Goal: Task Accomplishment & Management: Complete application form

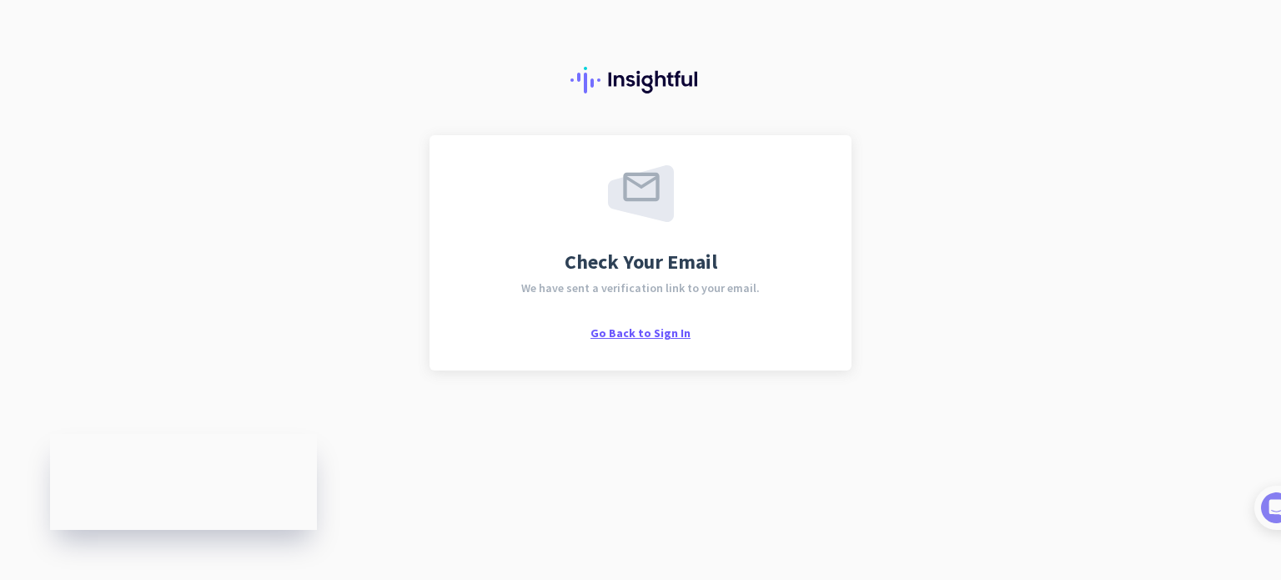
click at [679, 338] on span "Go Back to Sign In" at bounding box center [640, 332] width 100 height 15
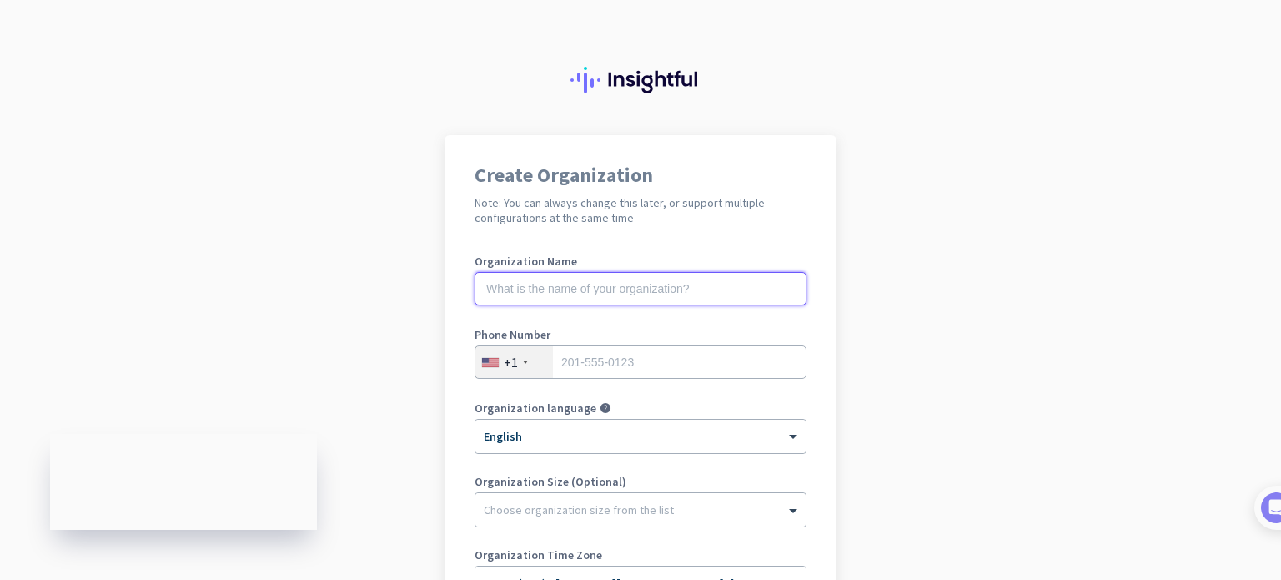
click at [704, 274] on input "text" at bounding box center [641, 288] width 332 height 33
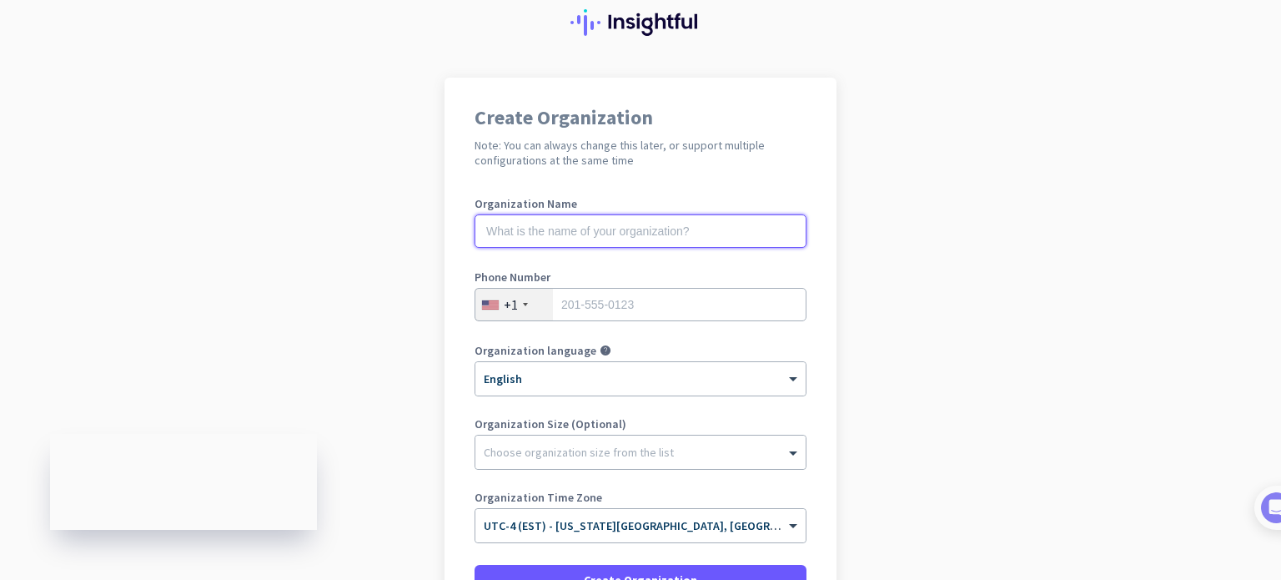
scroll to position [39, 0]
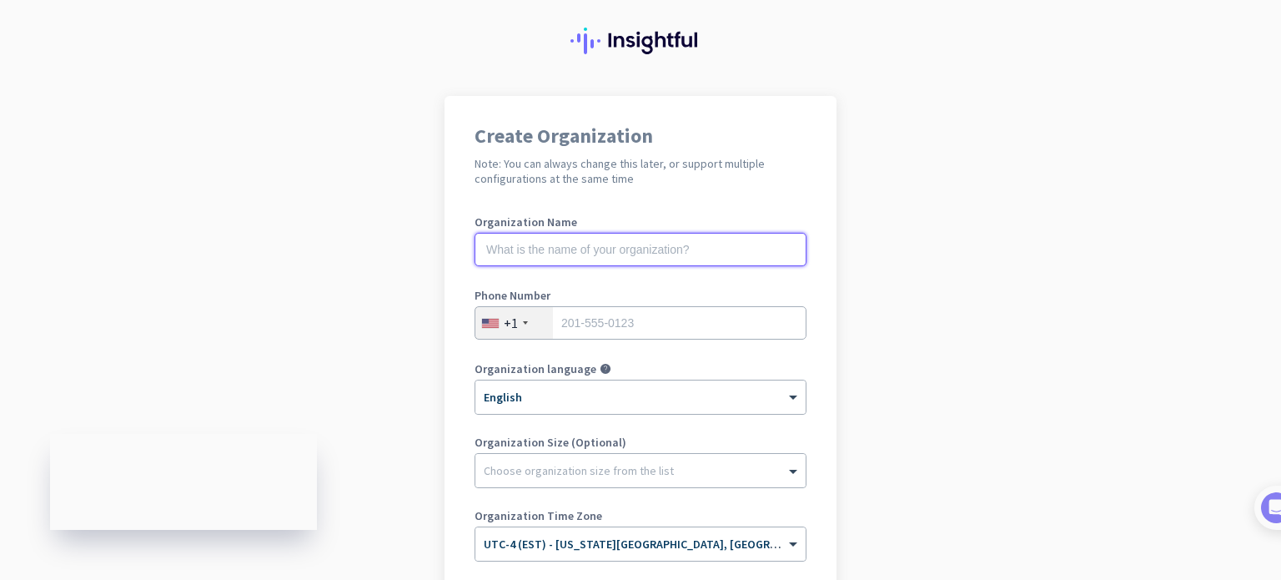
click at [744, 240] on input "text" at bounding box center [641, 249] width 332 height 33
type input "HCL Tech"
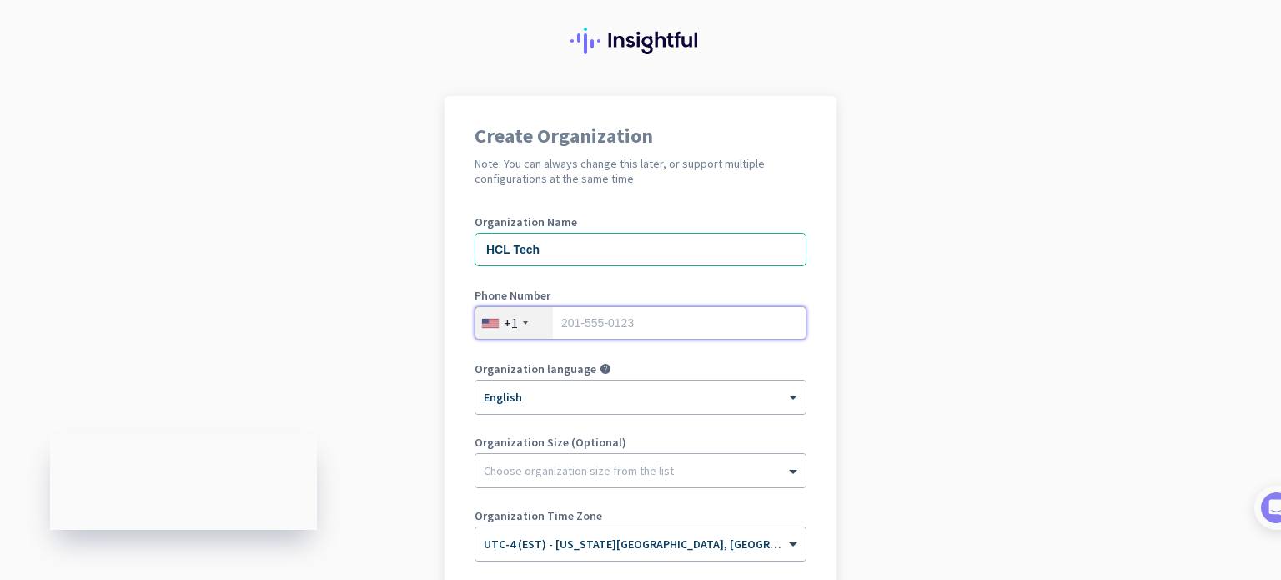
click at [736, 314] on input "tel" at bounding box center [641, 322] width 332 height 33
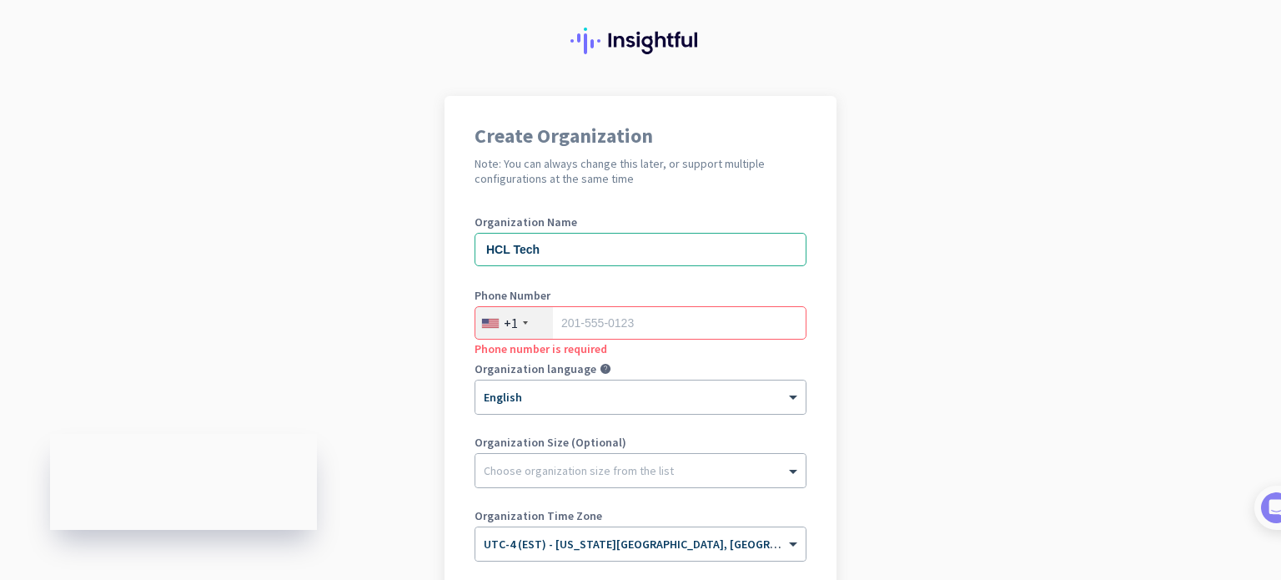
click at [523, 324] on div "+1" at bounding box center [514, 323] width 78 height 32
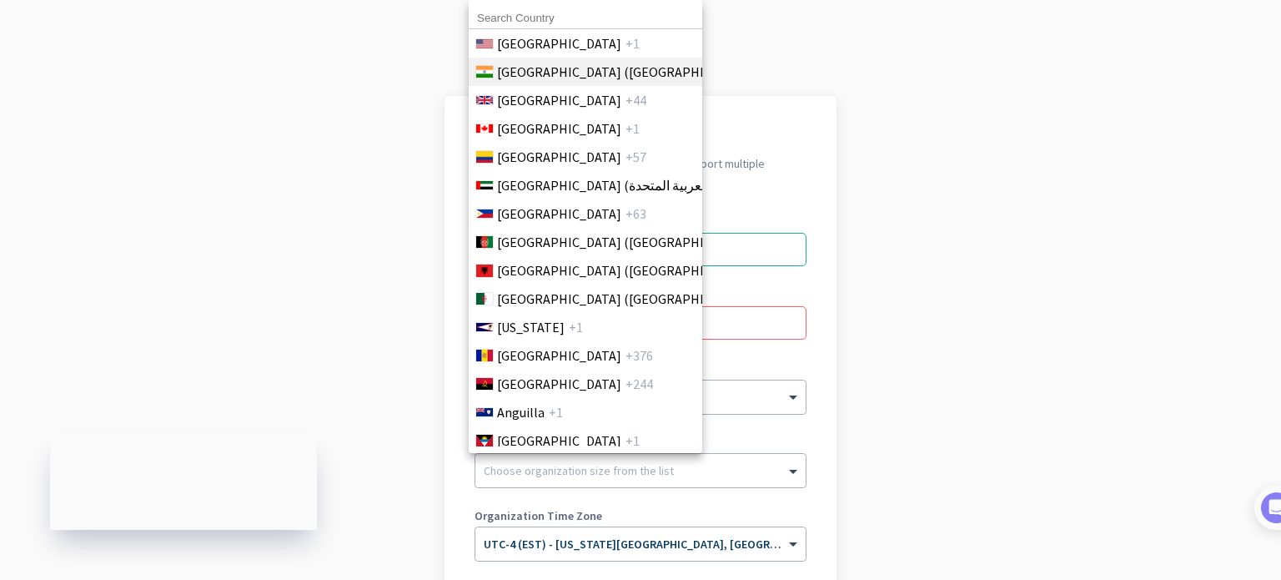
click at [620, 68] on li "[GEOGRAPHIC_DATA] ([GEOGRAPHIC_DATA]) +91" at bounding box center [585, 72] width 234 height 28
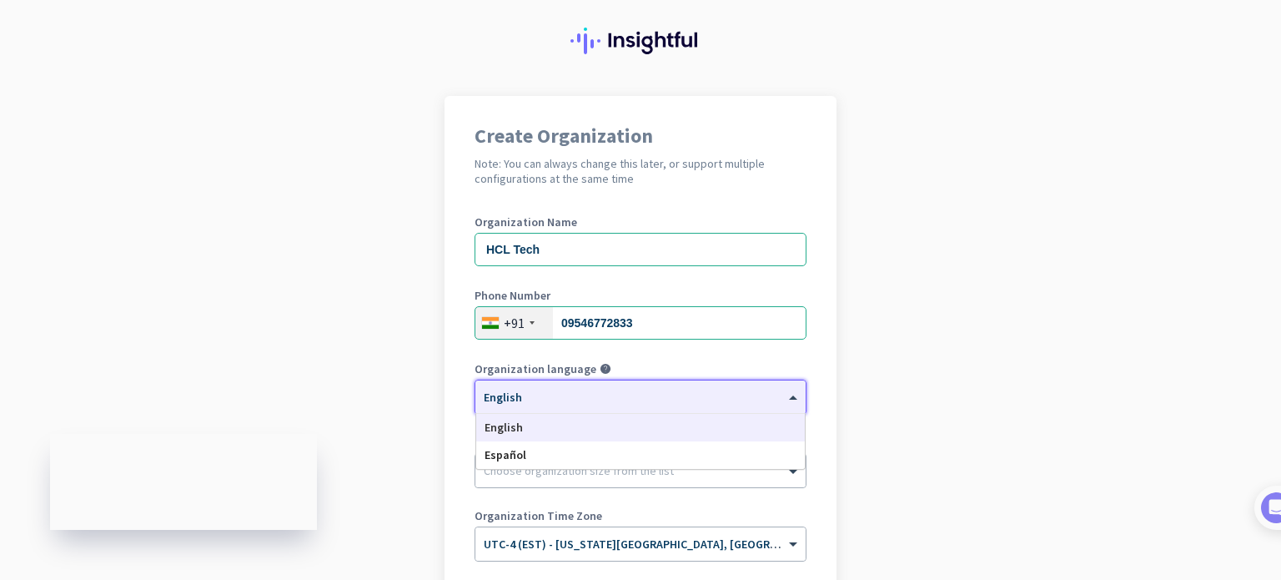
click at [624, 399] on div "× English" at bounding box center [629, 397] width 309 height 14
click at [617, 419] on div "English" at bounding box center [640, 428] width 329 height 28
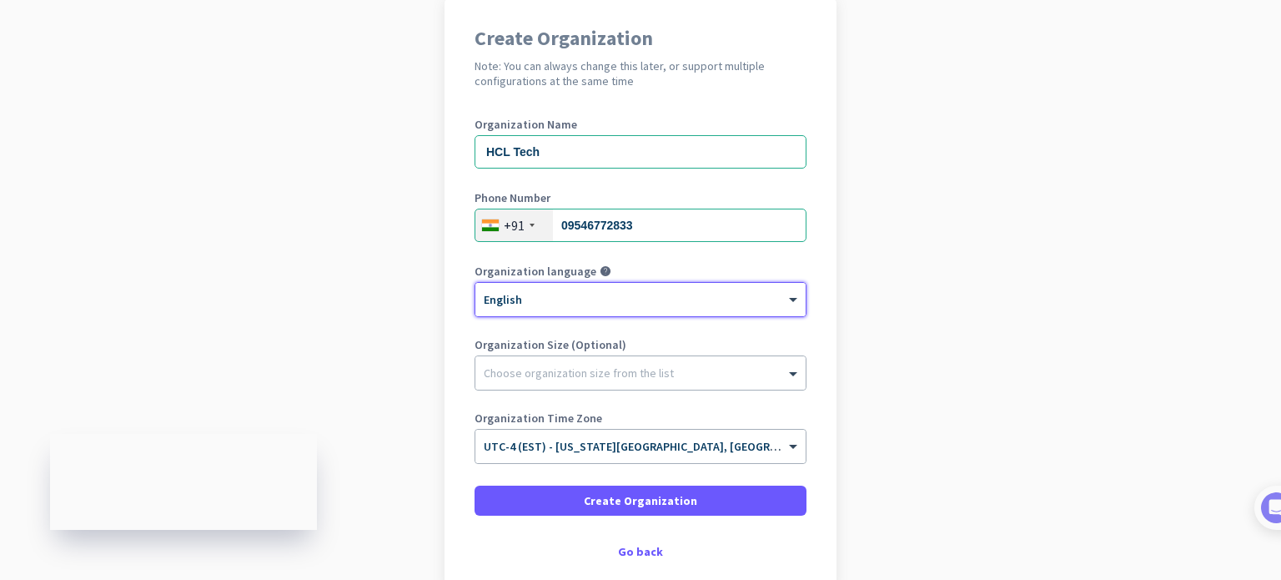
scroll to position [139, 0]
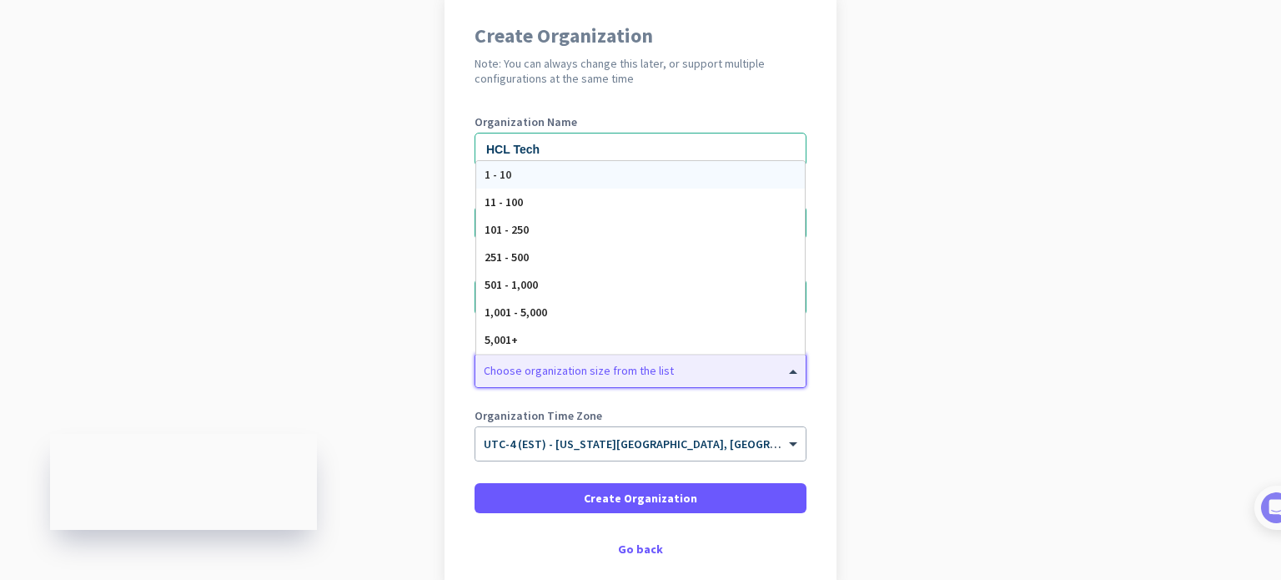
click at [652, 366] on div at bounding box center [640, 366] width 330 height 17
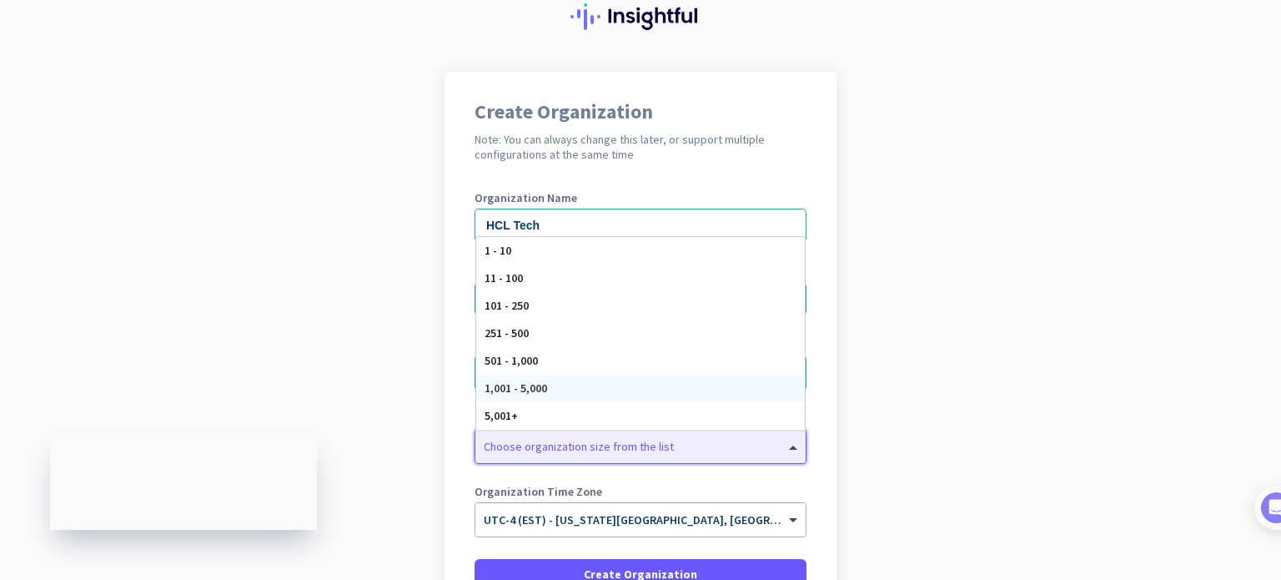
scroll to position [59, 0]
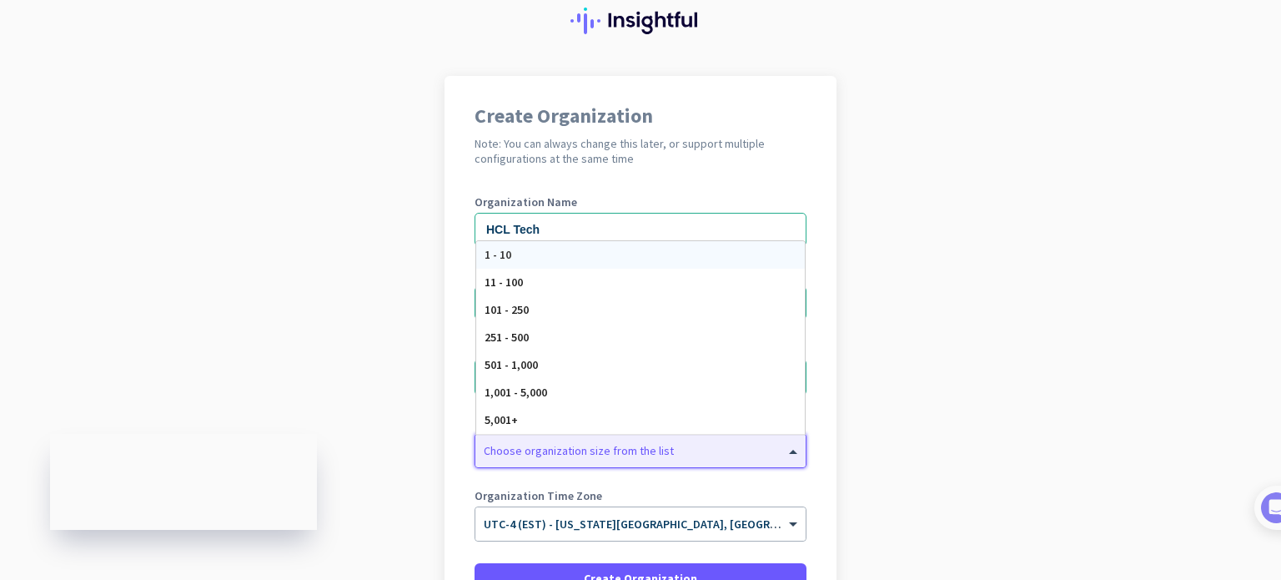
click at [570, 250] on div "1 - 10" at bounding box center [640, 255] width 329 height 28
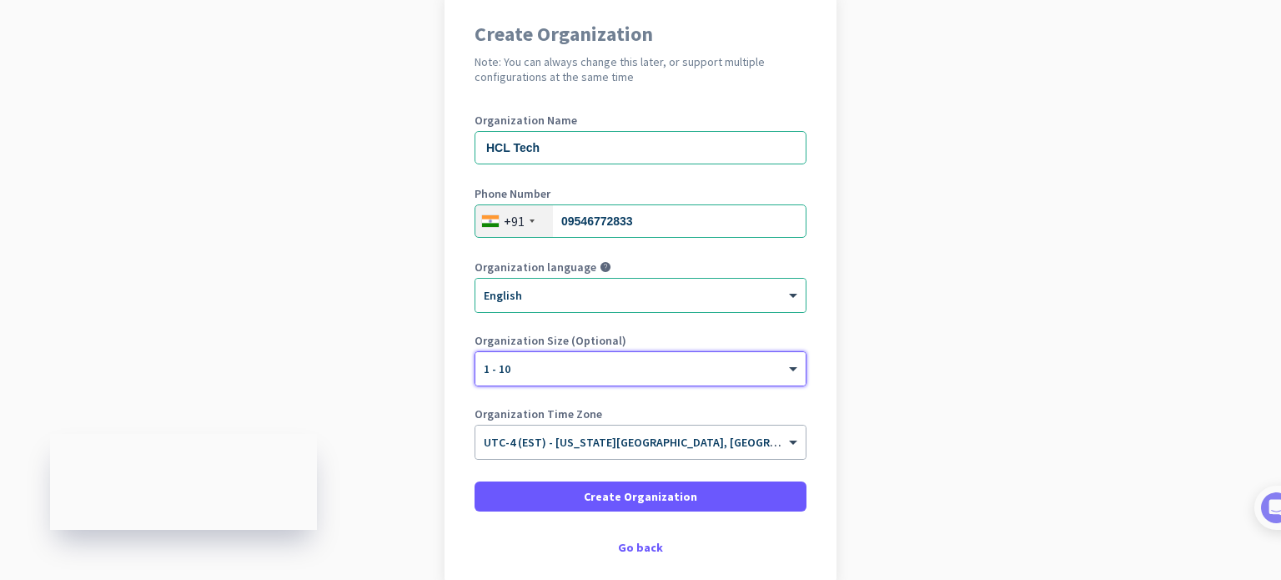
scroll to position [148, 0]
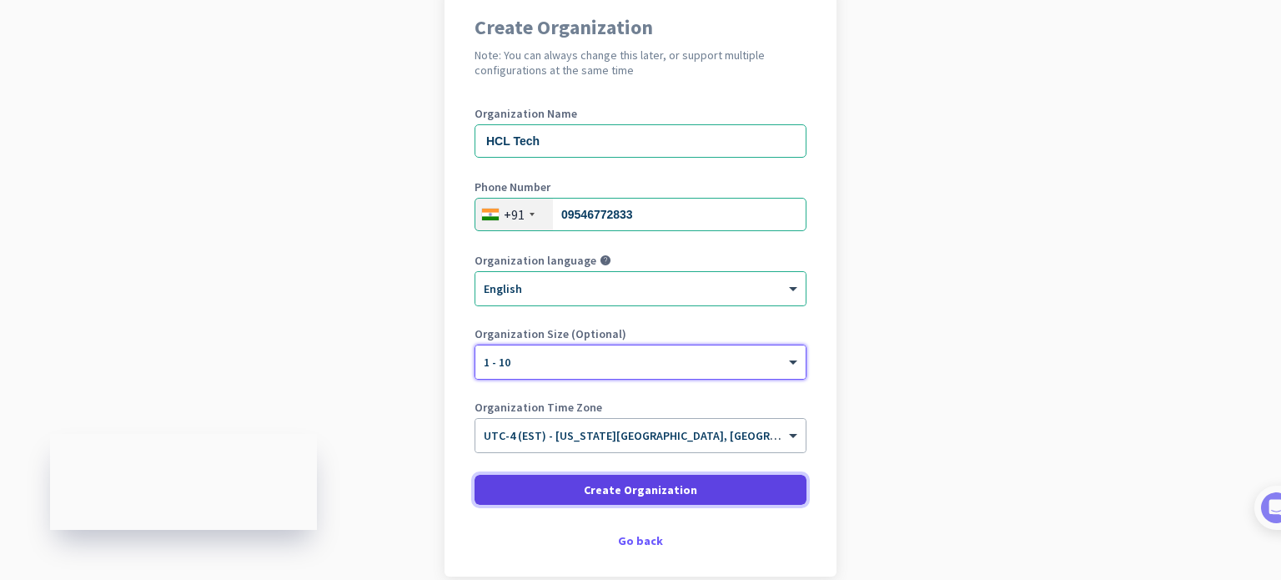
click at [684, 492] on span "Create Organization" at bounding box center [640, 489] width 113 height 17
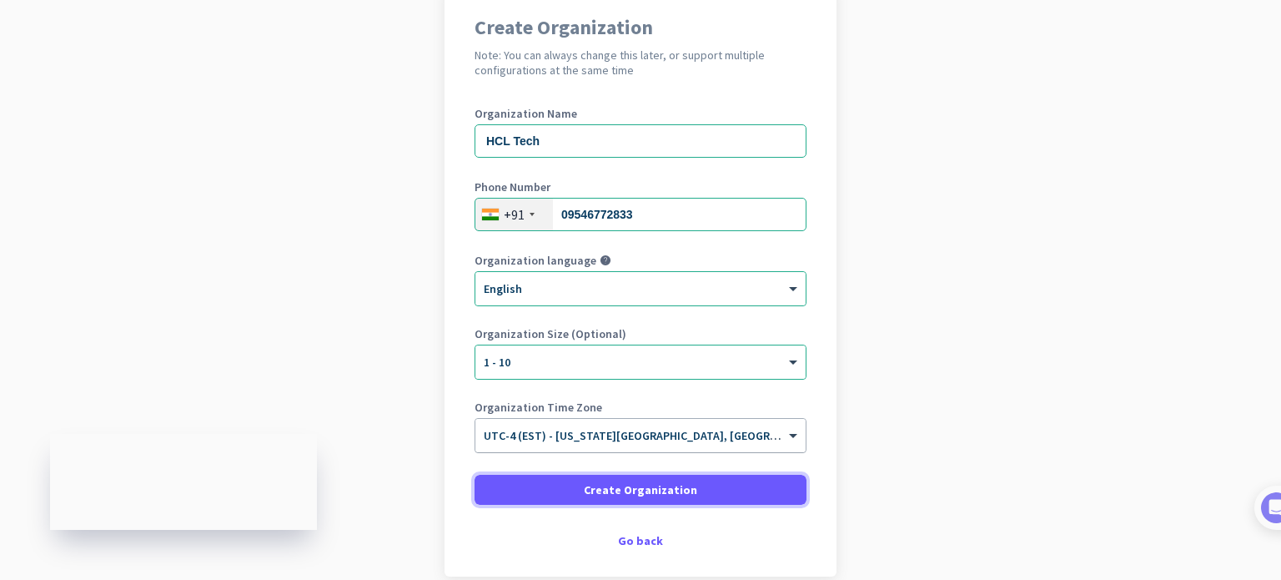
scroll to position [227, 0]
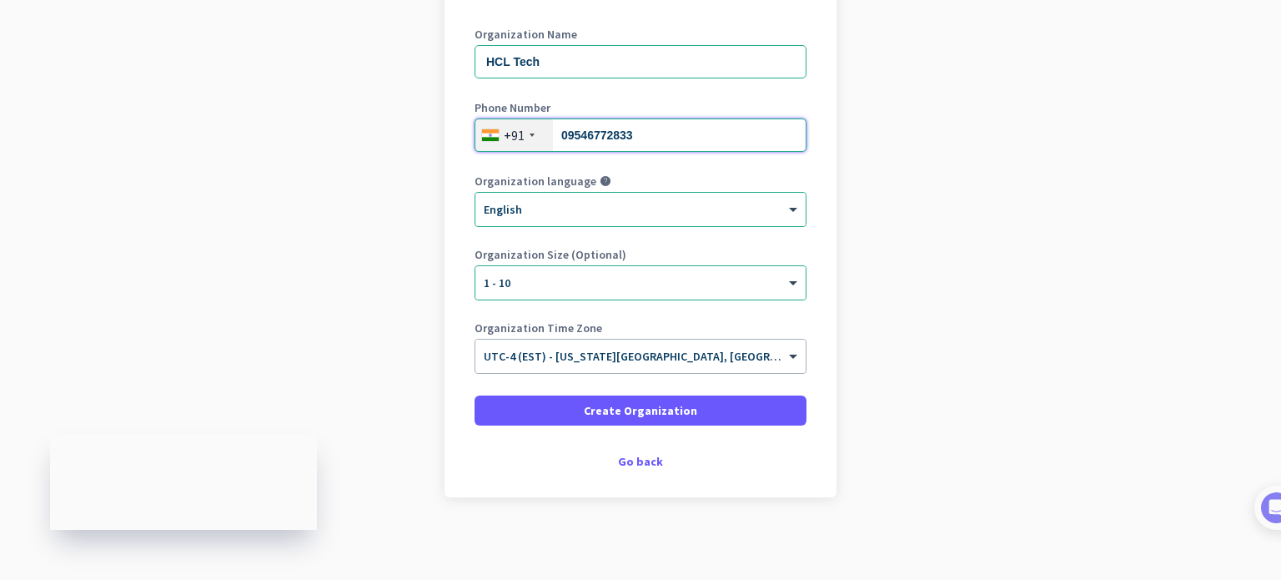
click at [551, 138] on input "09546772833" at bounding box center [641, 134] width 332 height 33
click at [560, 137] on input "09546772833" at bounding box center [641, 134] width 332 height 33
type input "9546772833"
click at [947, 140] on app-onboarding-organization "Create Organization Note: You can always change this later, or support multiple…" at bounding box center [640, 244] width 1281 height 672
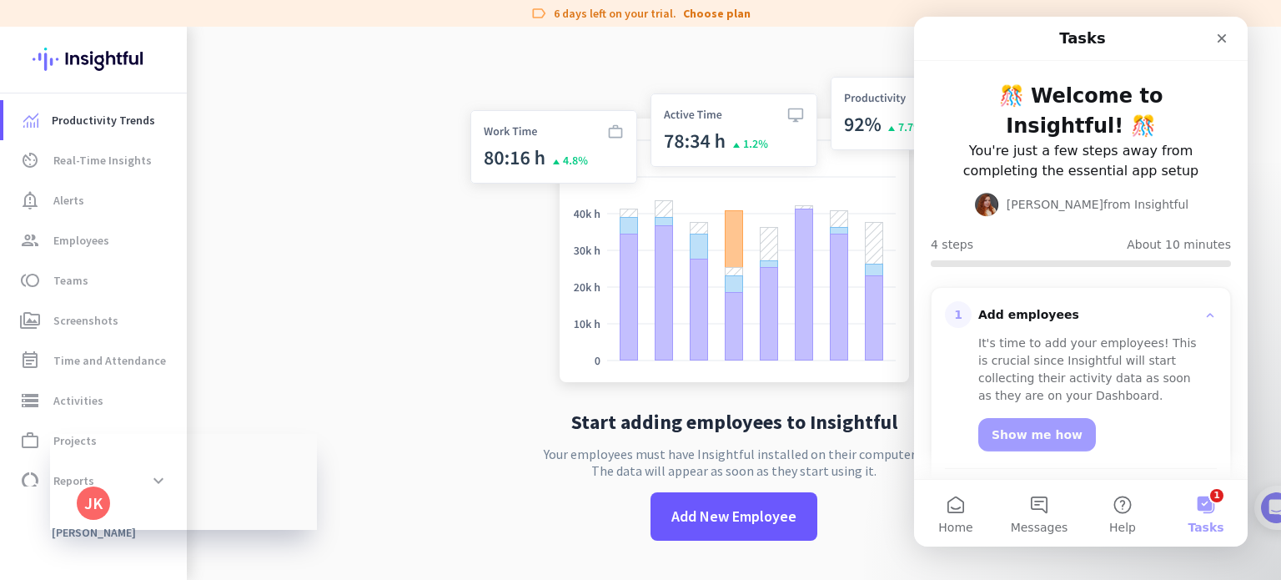
click at [1211, 506] on button "1 Tasks" at bounding box center [1205, 513] width 83 height 67
click at [1028, 508] on button "Messages" at bounding box center [1038, 513] width 83 height 67
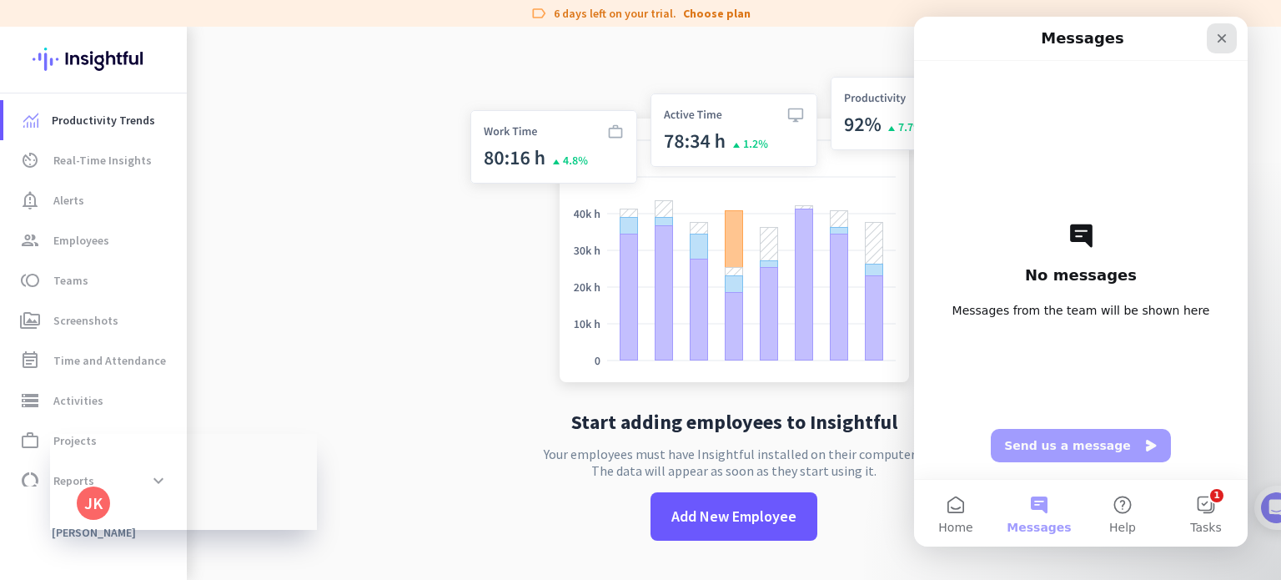
click at [1224, 43] on icon "Close" at bounding box center [1221, 38] width 13 height 13
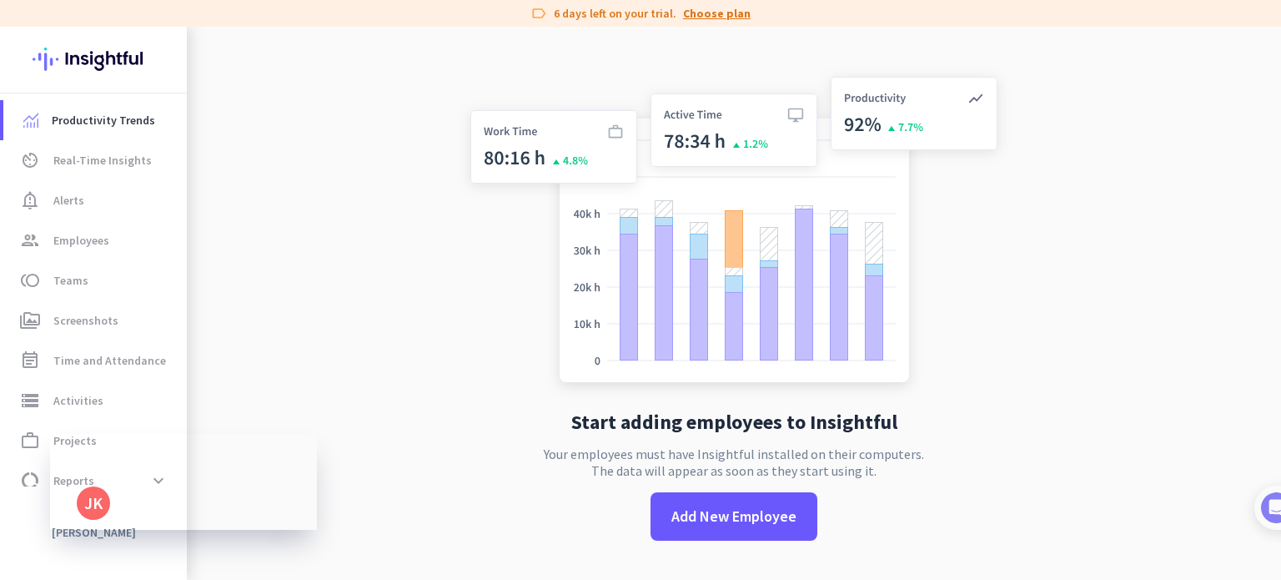
click at [707, 20] on link "Choose plan" at bounding box center [717, 13] width 68 height 17
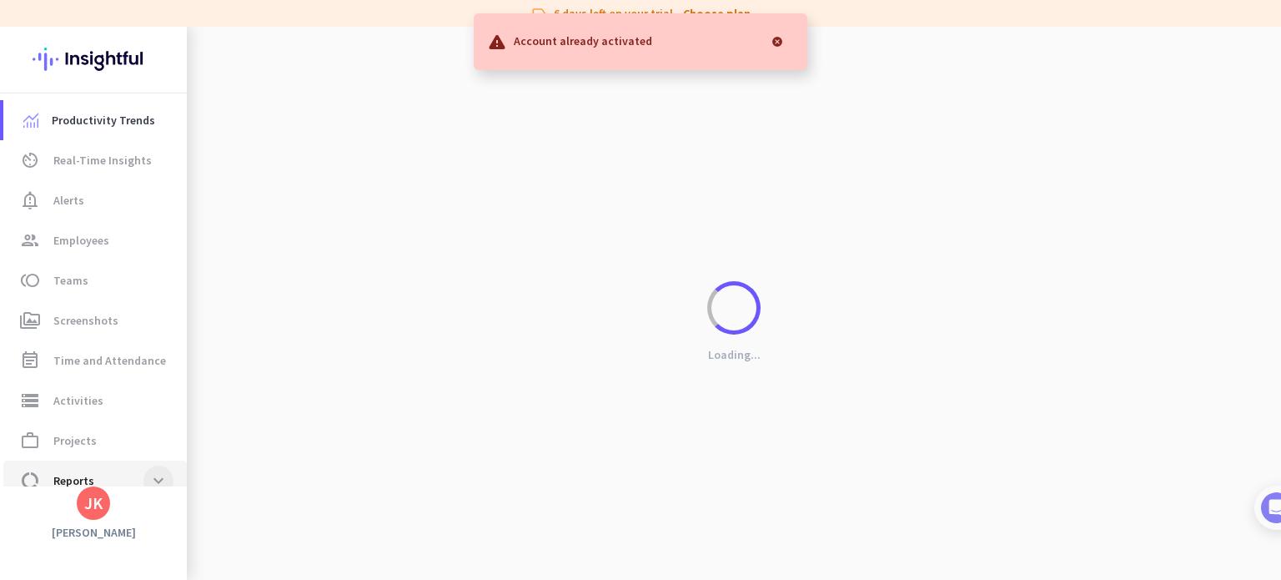
scroll to position [60, 0]
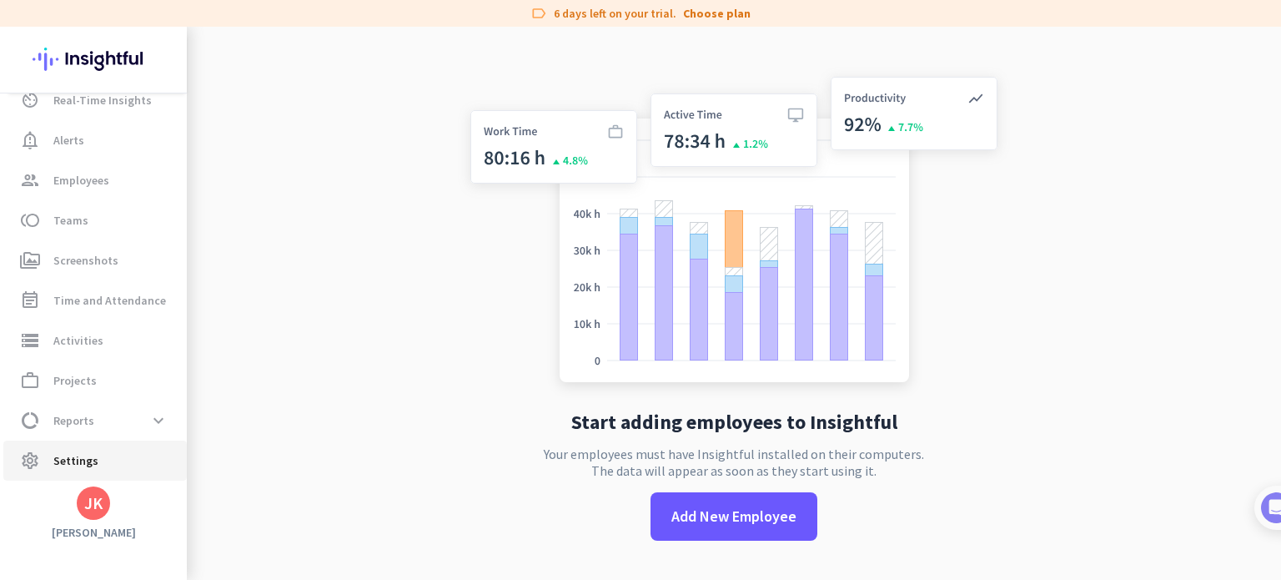
click at [144, 474] on link "settings Settings" at bounding box center [94, 460] width 183 height 40
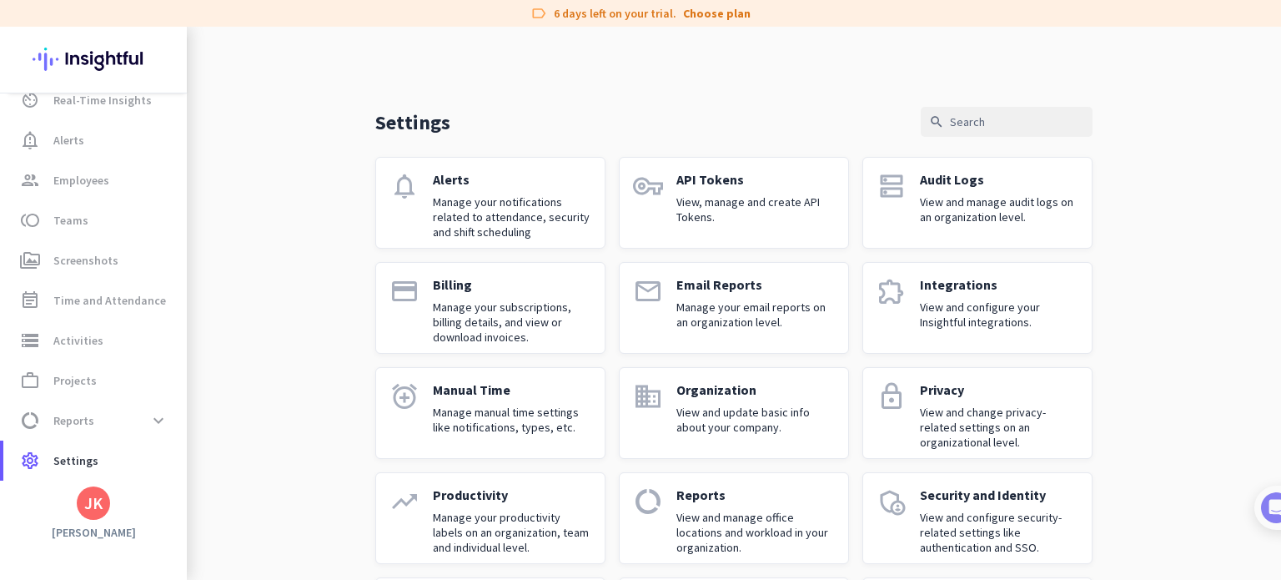
click at [98, 508] on div "JK" at bounding box center [93, 503] width 18 height 17
click at [220, 383] on span "Personal Settings" at bounding box center [182, 381] width 101 height 15
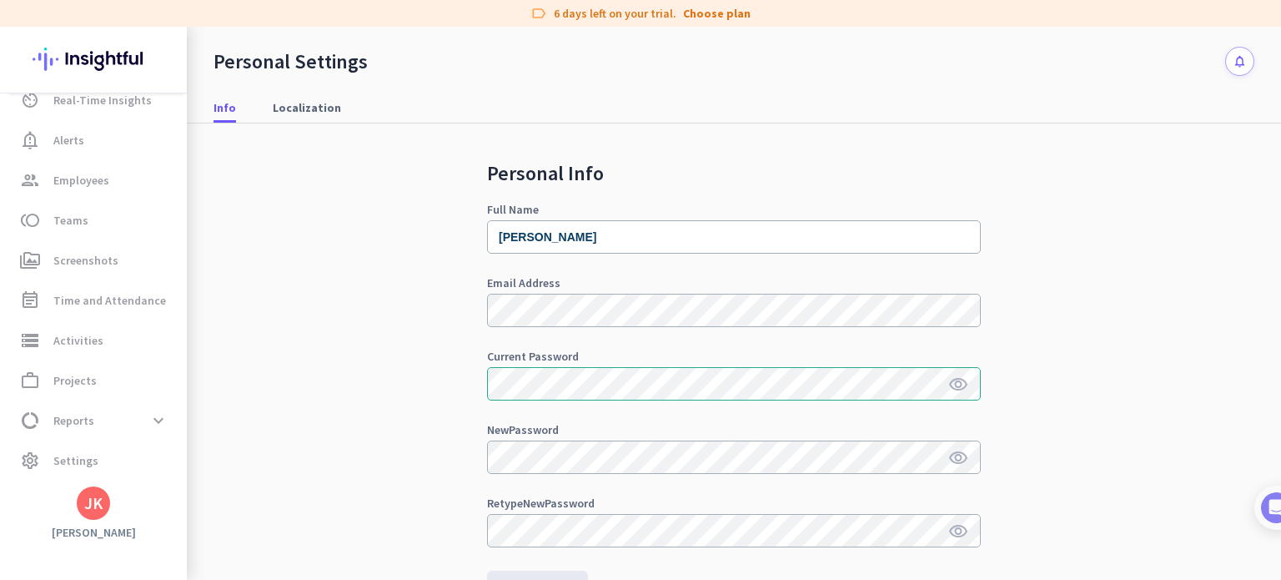
click at [240, 515] on div "Personal Info Full Name Jayant Kumar Email Address Current Password visibility …" at bounding box center [734, 399] width 1041 height 553
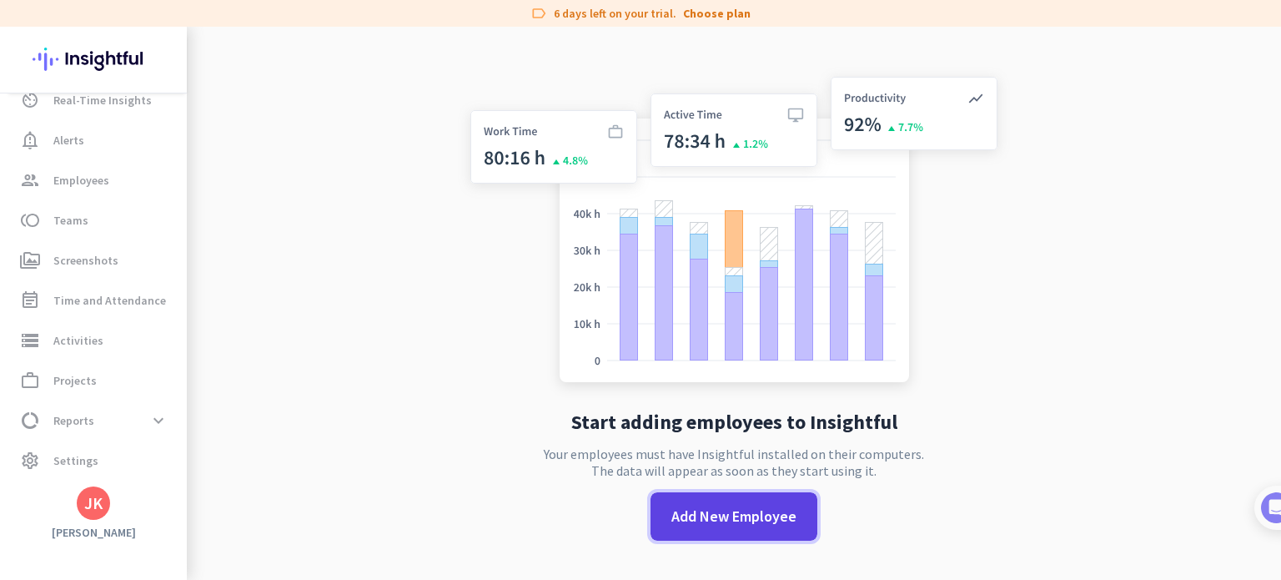
click at [689, 513] on span "Add New Employee" at bounding box center [733, 516] width 125 height 22
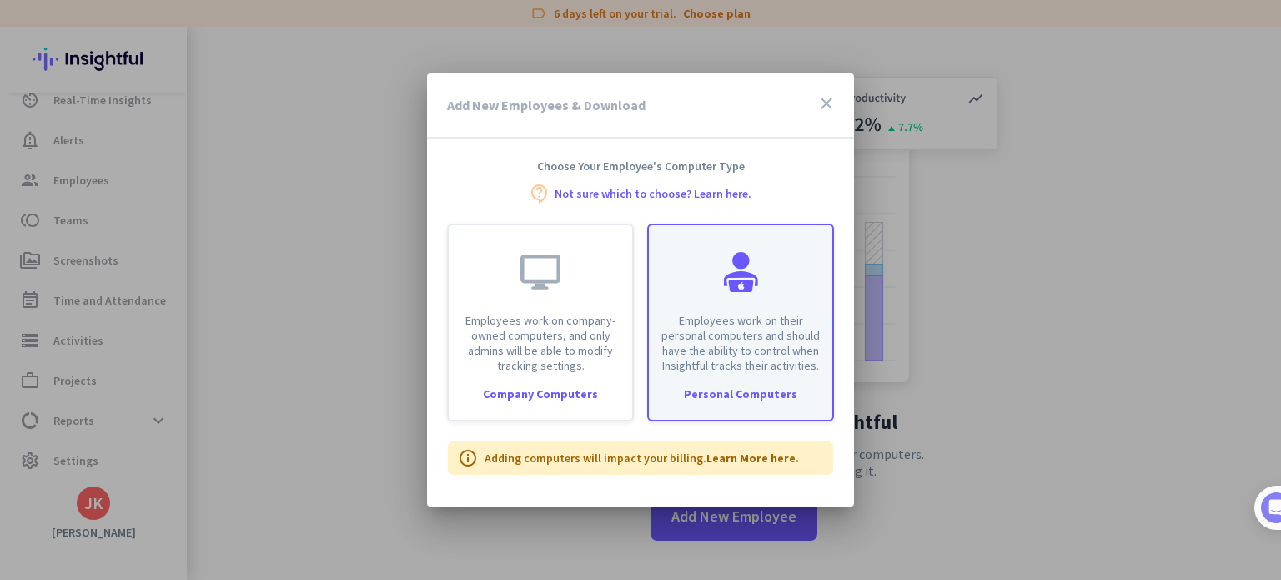
click at [754, 309] on div "Employees work on their personal computers and should have the ability to contr…" at bounding box center [740, 299] width 183 height 148
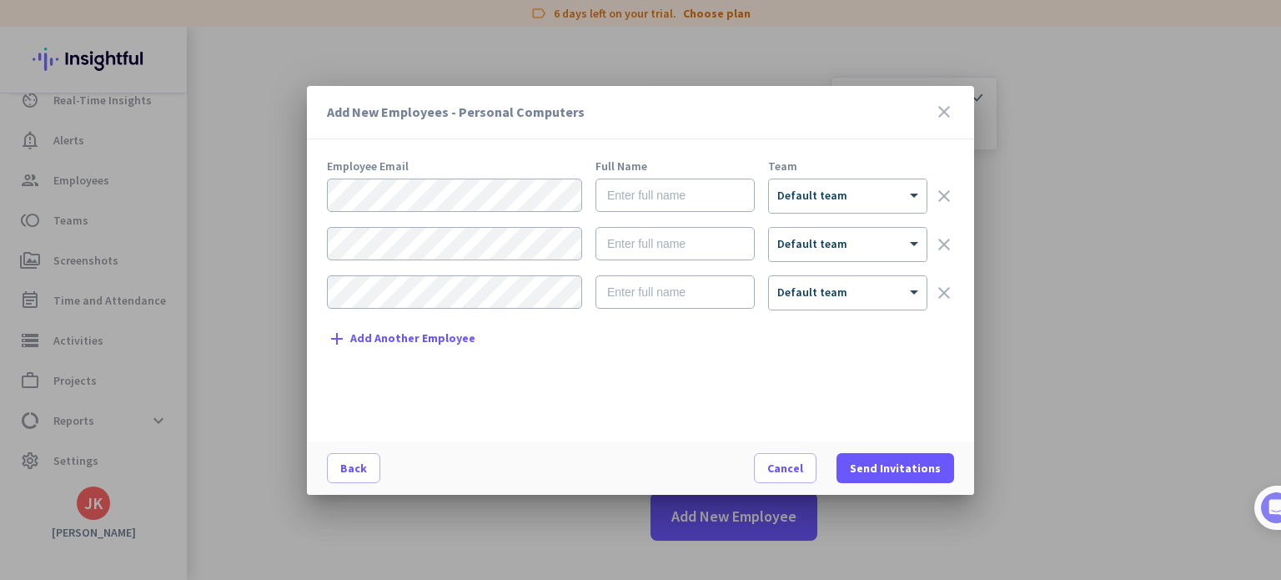
click at [442, 173] on div "Employee Email Full Name Team × Default team clear × Default team clear × Defau…" at bounding box center [647, 292] width 641 height 264
click at [680, 204] on input "text" at bounding box center [674, 194] width 159 height 33
type input "Jayant"
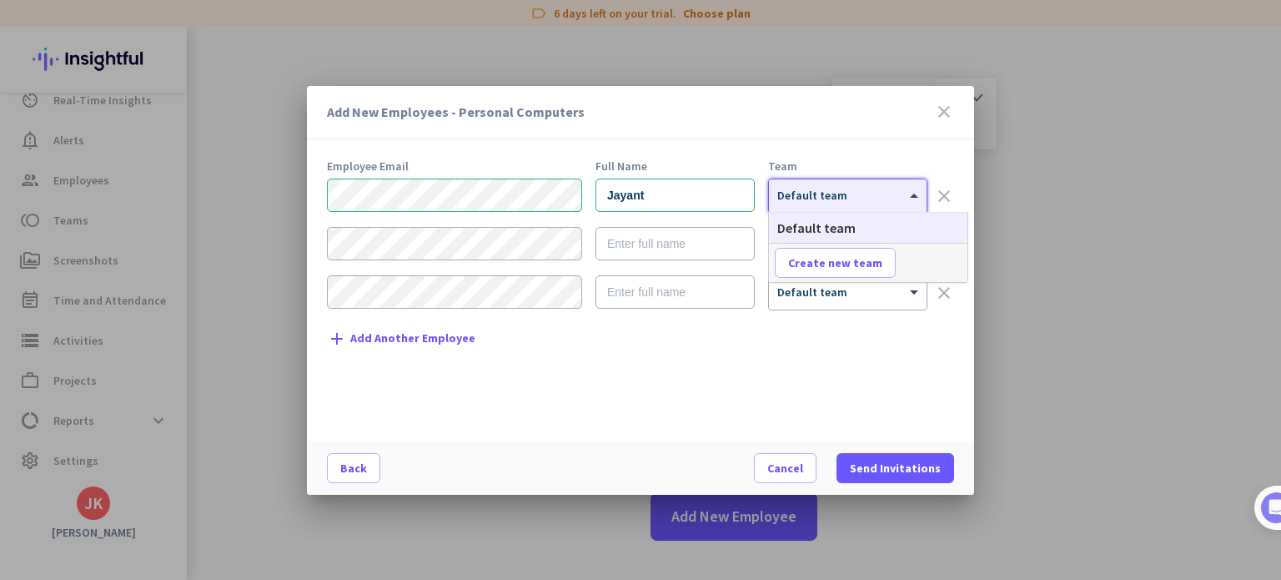
click at [841, 179] on div "× Default team" at bounding box center [848, 195] width 158 height 33
click at [677, 387] on div "Employee Email Full Name Team Jayant × Default team clear × Default team clear …" at bounding box center [647, 292] width 641 height 264
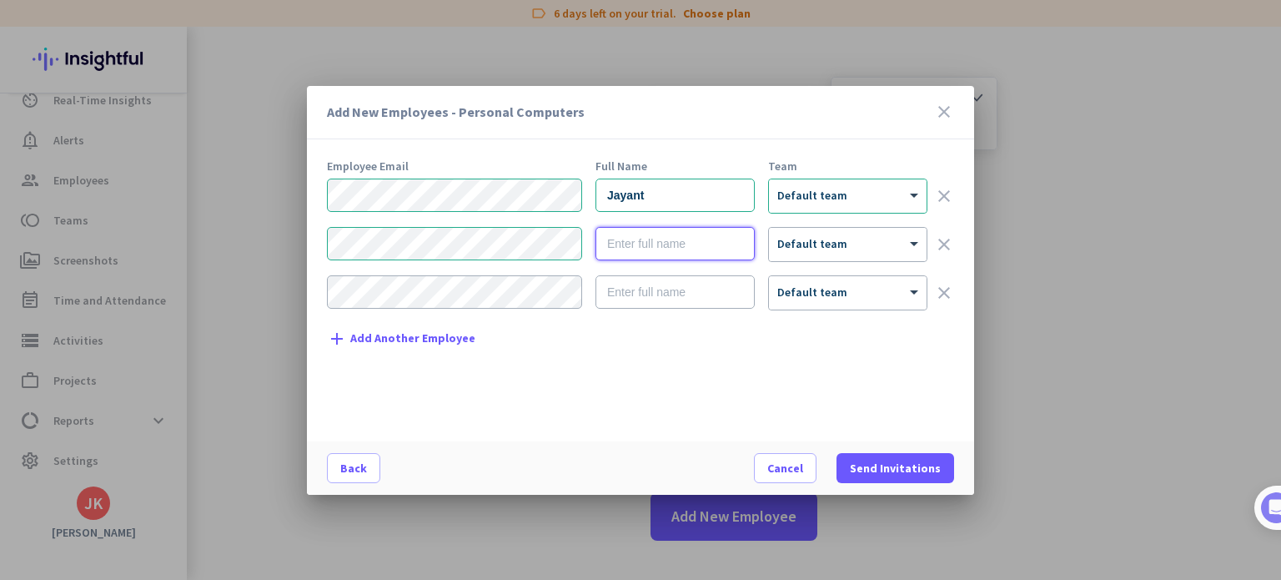
click at [645, 259] on input "text" at bounding box center [674, 243] width 159 height 33
type input "Ganesh"
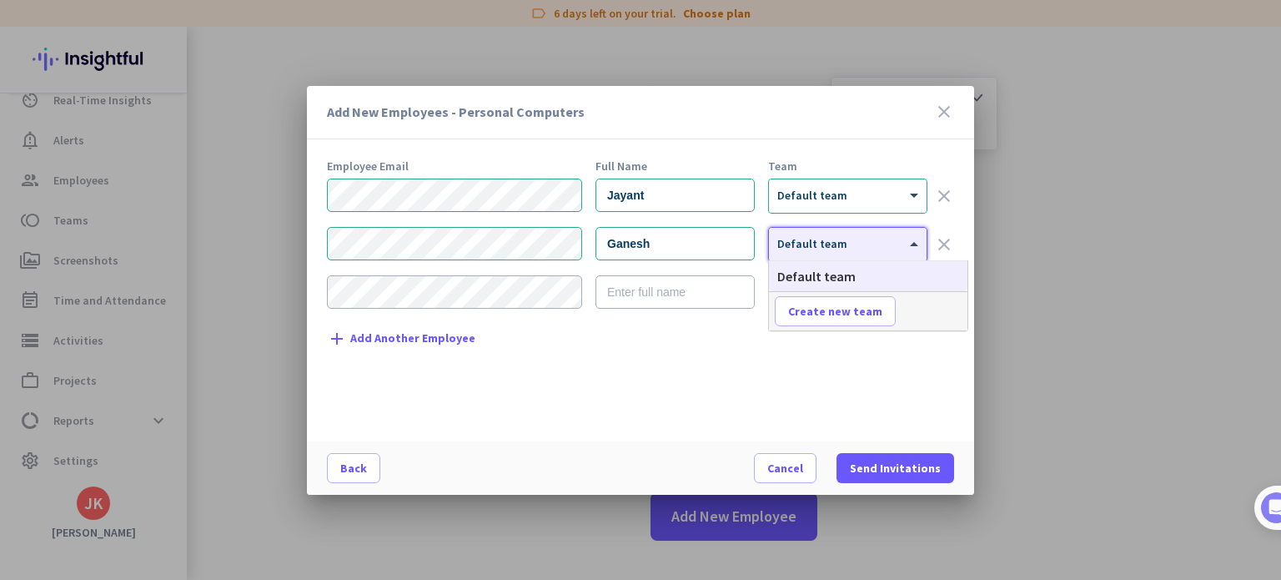
click at [837, 246] on span "Default team" at bounding box center [812, 243] width 70 height 15
click at [697, 425] on mat-dialog-content "Employee Email Full Name Team Jayant × Default team clear Ganesh × Default team…" at bounding box center [640, 300] width 667 height 281
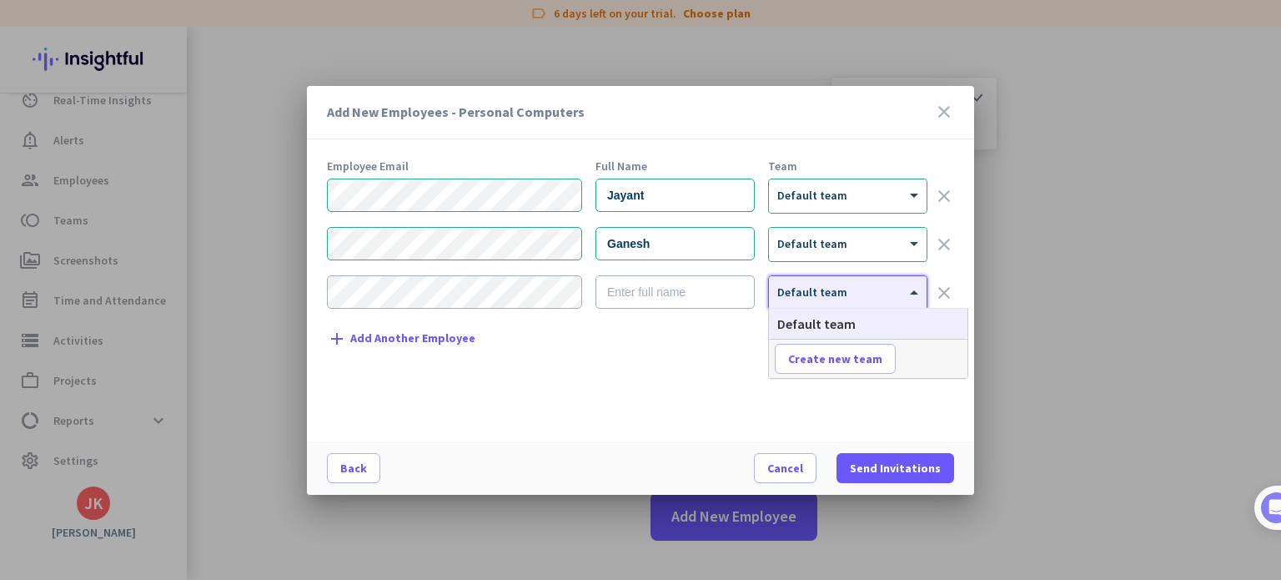
click at [841, 295] on span "Default team" at bounding box center [812, 291] width 70 height 15
click at [661, 369] on div "Employee Email Full Name Team Jayant × Default team clear Ganesh × Default team…" at bounding box center [647, 292] width 641 height 264
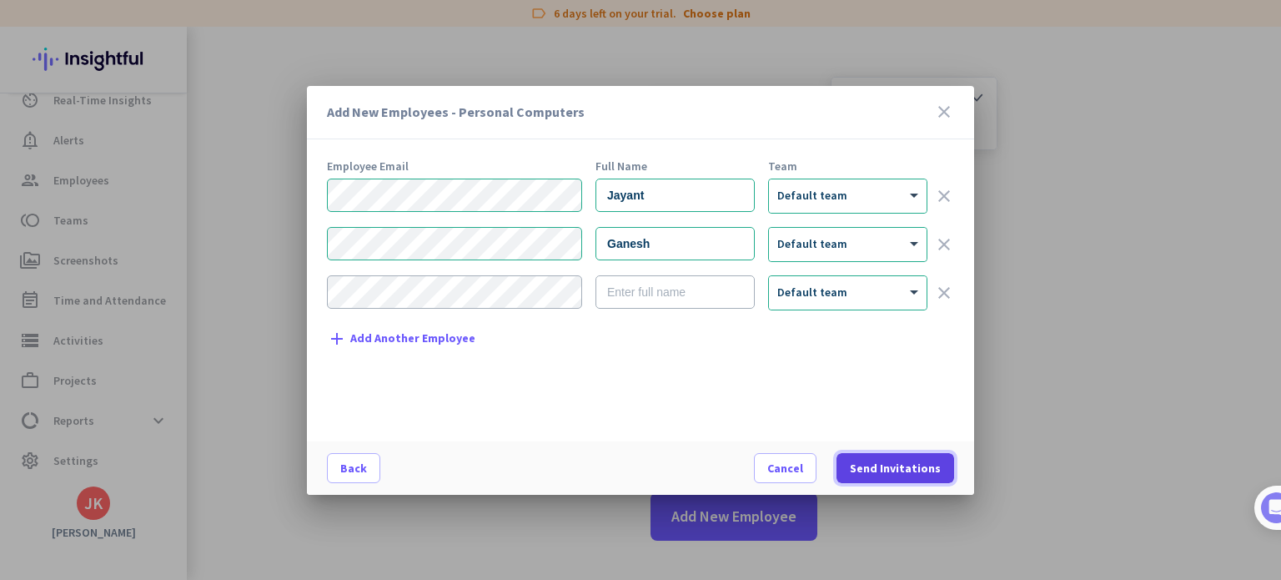
click at [894, 461] on span "Send Invitations" at bounding box center [895, 468] width 91 height 17
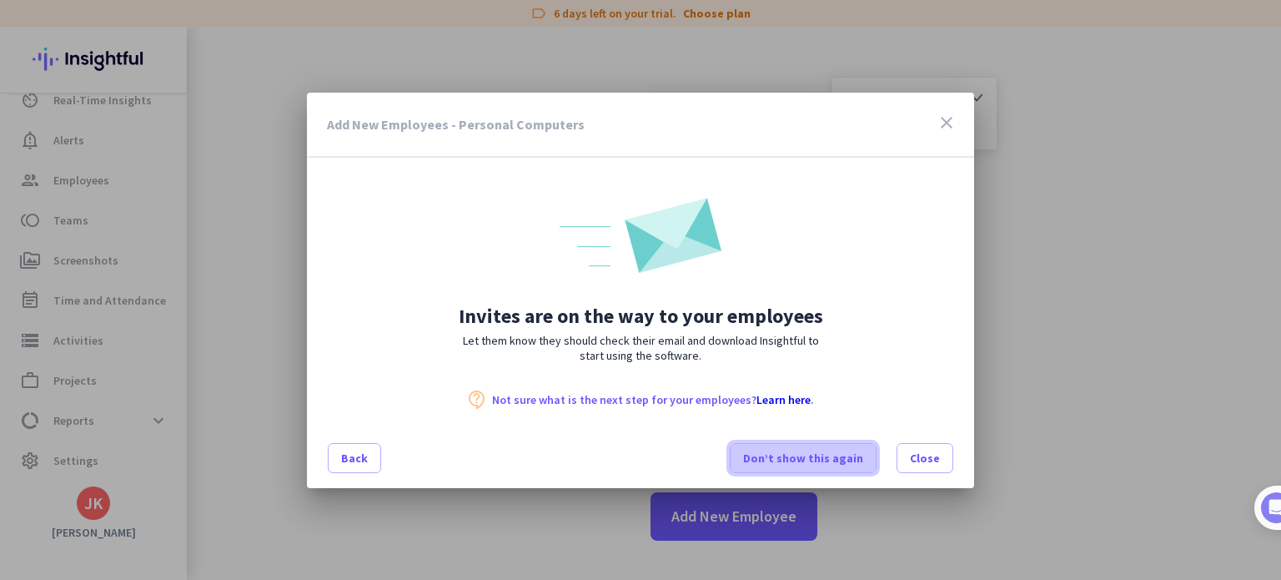
click at [833, 463] on span "Don’t show this again" at bounding box center [803, 458] width 120 height 17
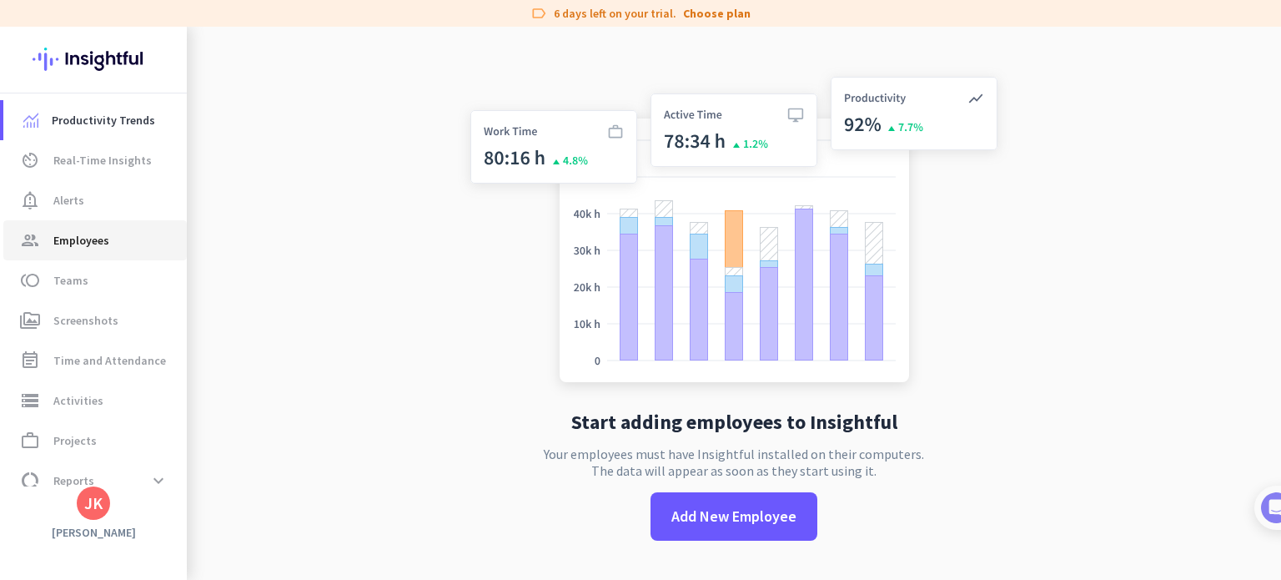
click at [120, 220] on link "group Employees" at bounding box center [94, 240] width 183 height 40
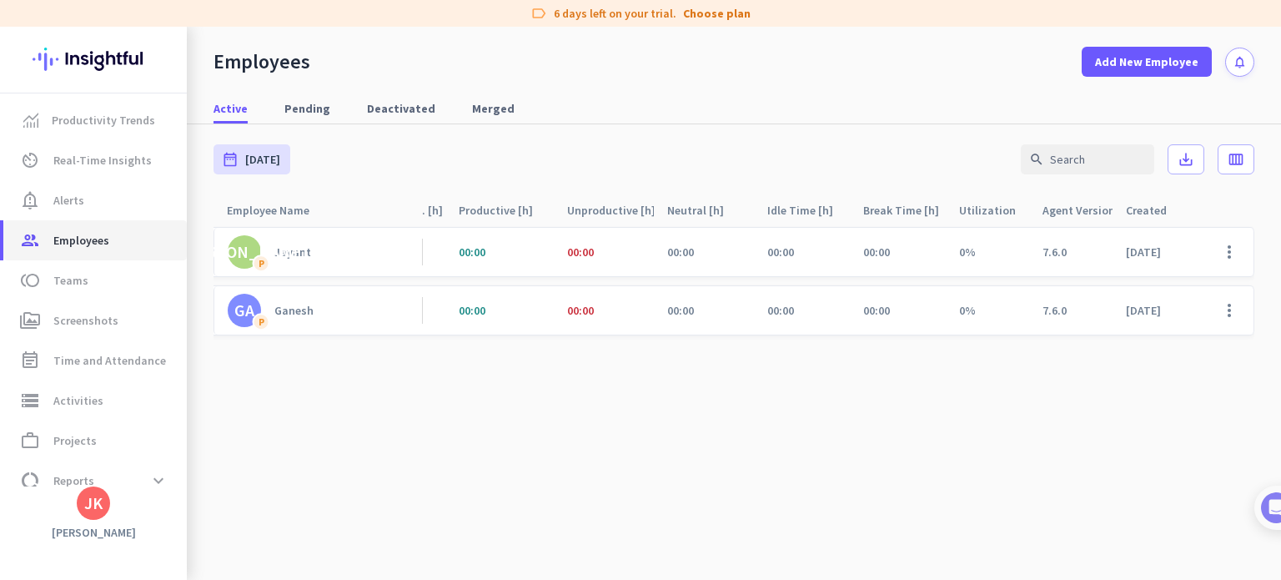
scroll to position [0, 197]
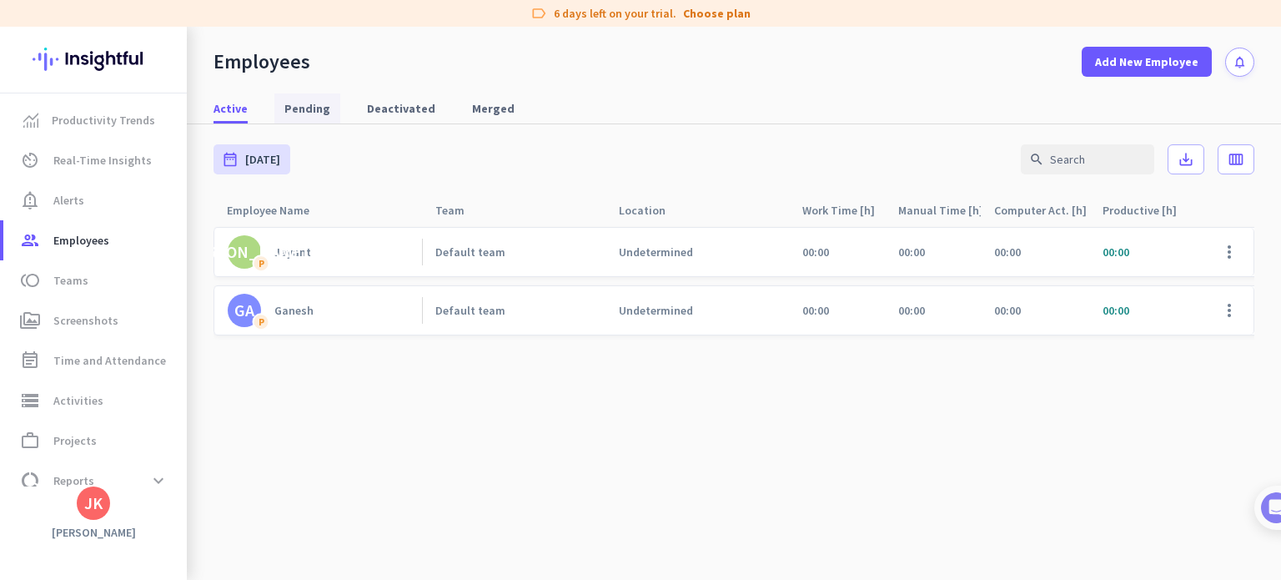
click at [295, 103] on span "Pending" at bounding box center [307, 108] width 46 height 17
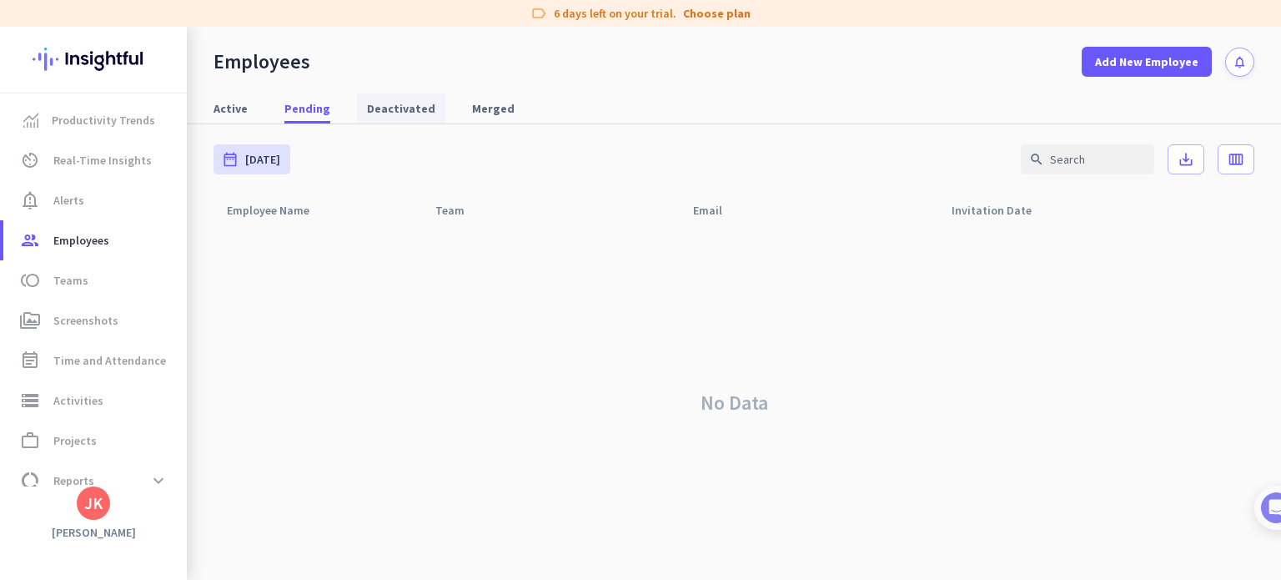
click at [396, 107] on span "Deactivated" at bounding box center [401, 108] width 68 height 17
click at [474, 109] on span "Merged" at bounding box center [493, 108] width 43 height 17
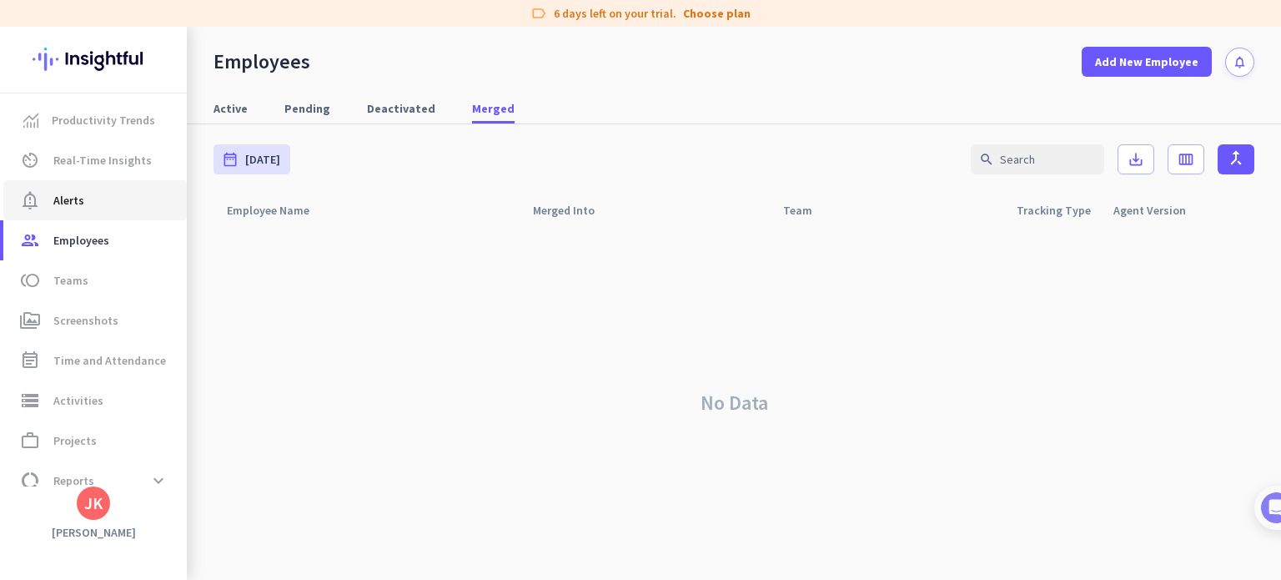
click at [107, 214] on link "notification_important Alerts" at bounding box center [94, 200] width 183 height 40
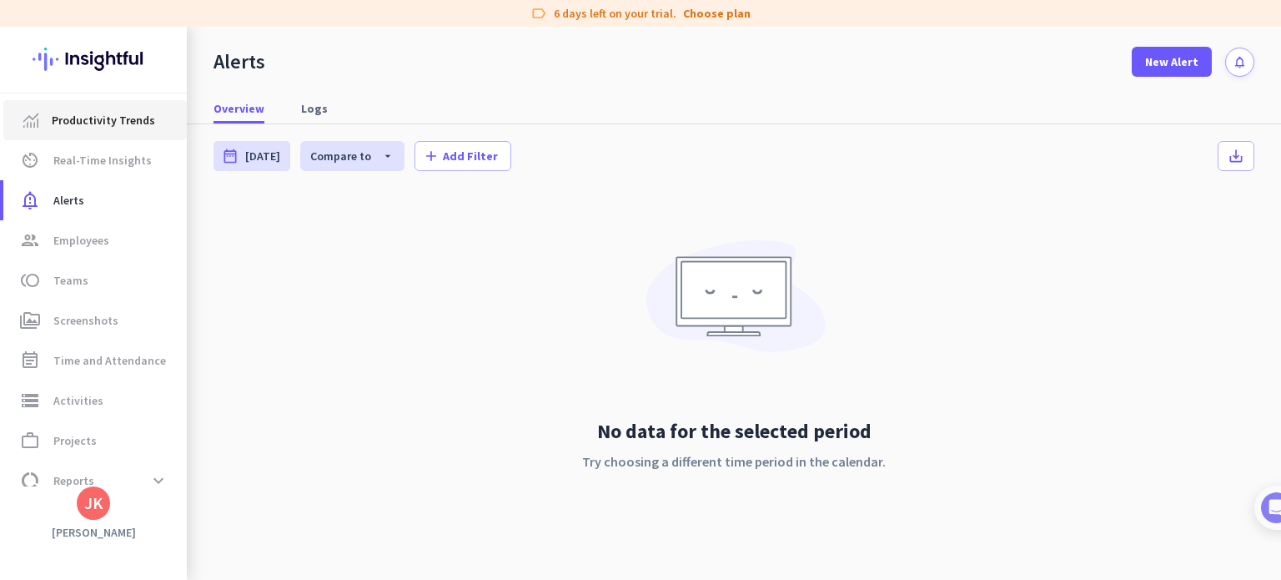
click at [113, 115] on span "Productivity Trends" at bounding box center [103, 120] width 103 height 20
